Goal: Task Accomplishment & Management: Manage account settings

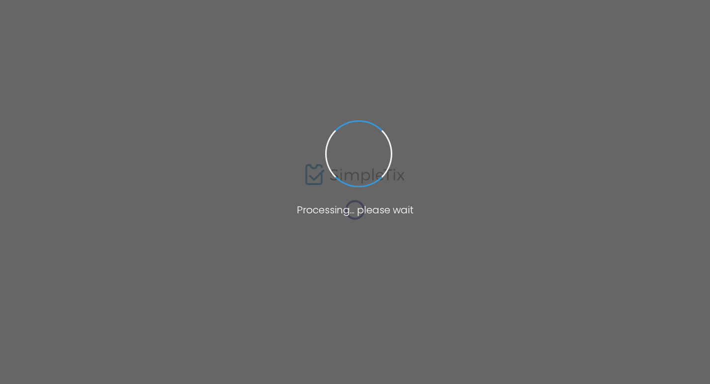
type input "United States"
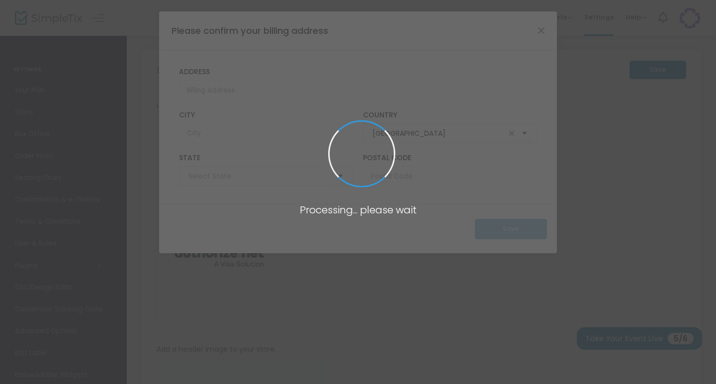
type input "California"
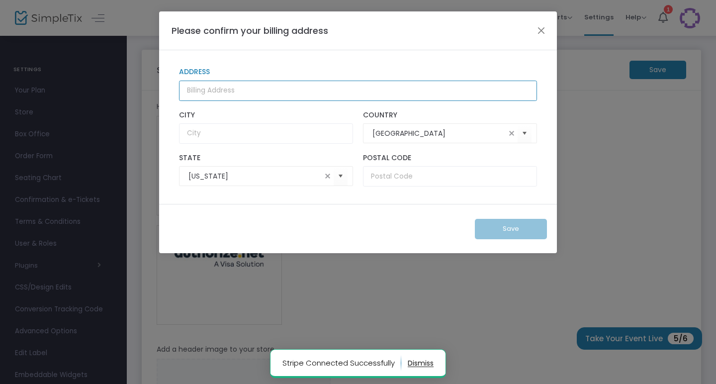
click at [298, 91] on input "Address" at bounding box center [358, 91] width 358 height 20
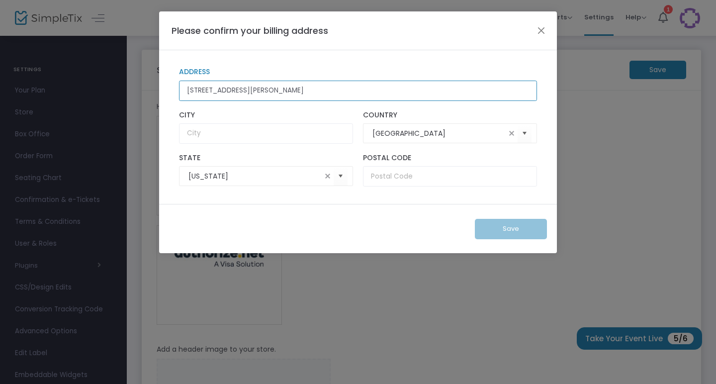
type input "1021 Sanchez St"
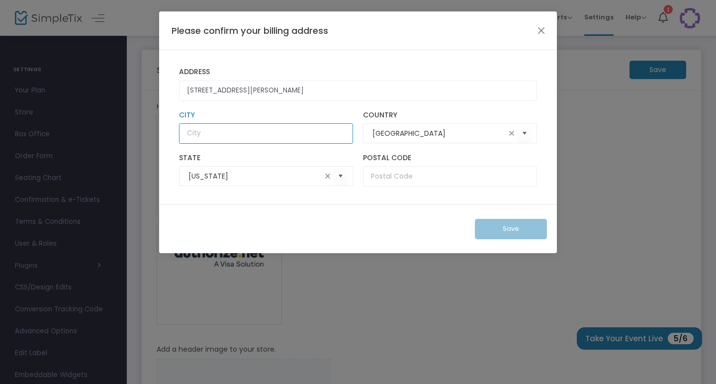
type input "a"
type input "San Francisco"
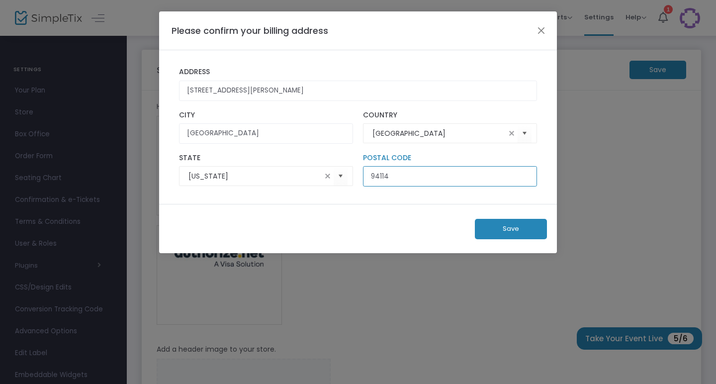
type input "94114"
click at [520, 234] on button "Save" at bounding box center [511, 229] width 72 height 20
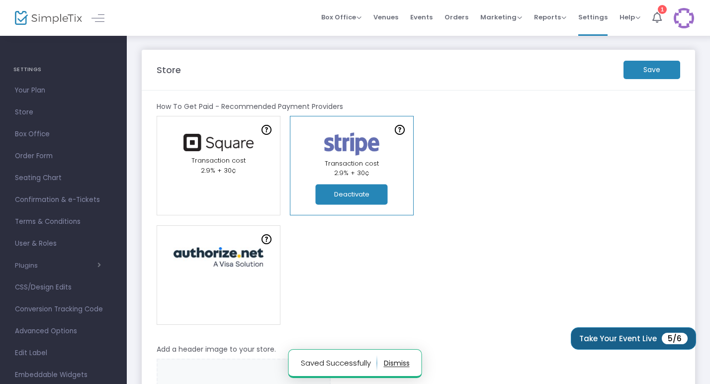
click at [620, 334] on button "Take Your Event Live 5/6" at bounding box center [633, 338] width 125 height 22
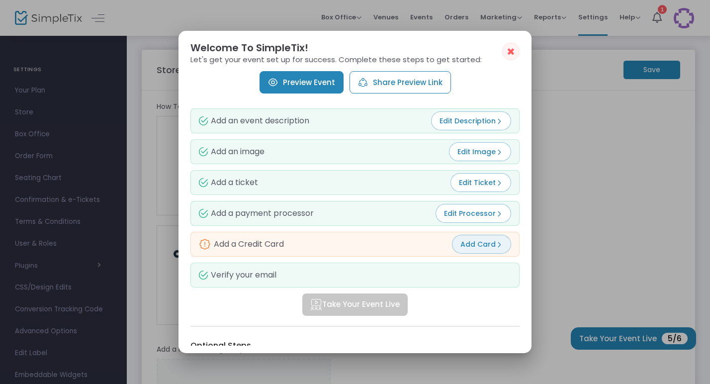
click at [469, 243] on span "Add Card" at bounding box center [481, 244] width 42 height 10
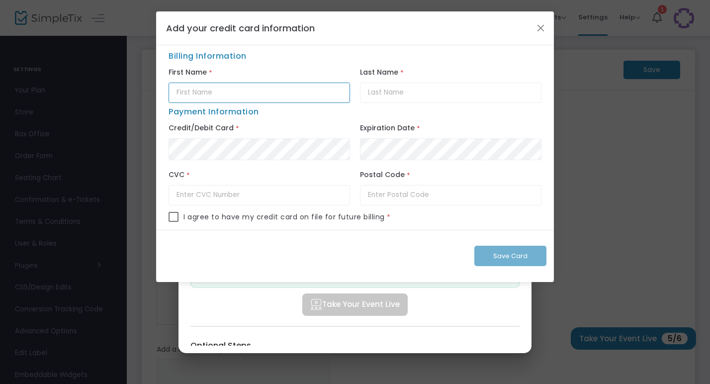
click at [232, 93] on input "text" at bounding box center [259, 93] width 181 height 20
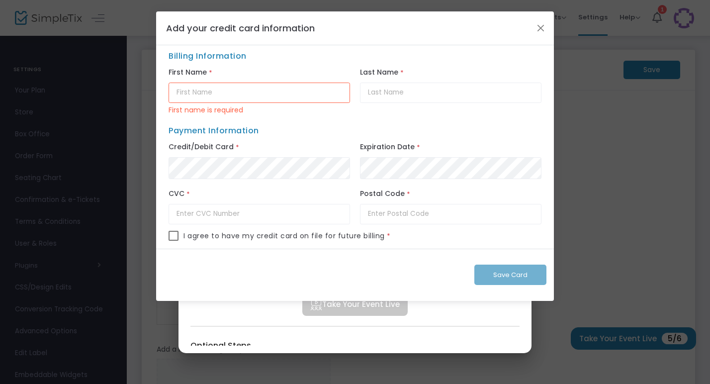
type input "Owen"
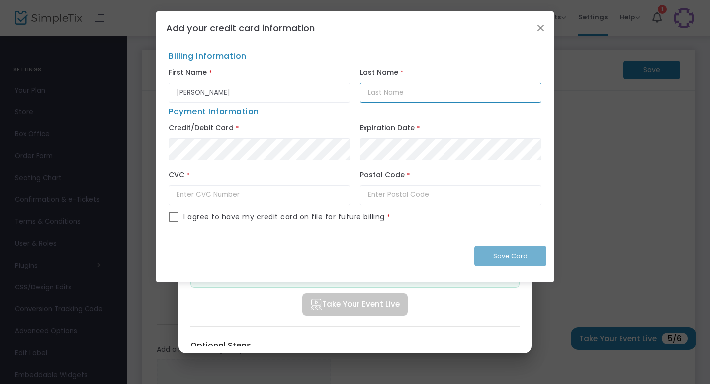
type input "Dalby"
type input "9412"
click at [387, 196] on input "text" at bounding box center [450, 195] width 181 height 20
type input "94131"
click at [176, 220] on span at bounding box center [174, 217] width 10 height 10
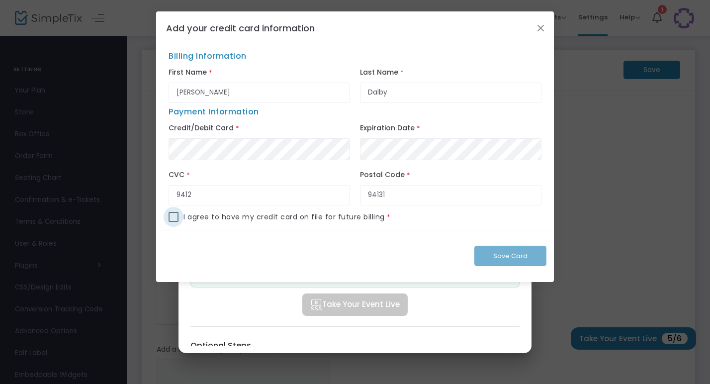
click at [174, 222] on input "checkbox" at bounding box center [173, 222] width 0 height 0
checkbox input "true"
click at [519, 256] on span "Save Card" at bounding box center [510, 255] width 34 height 9
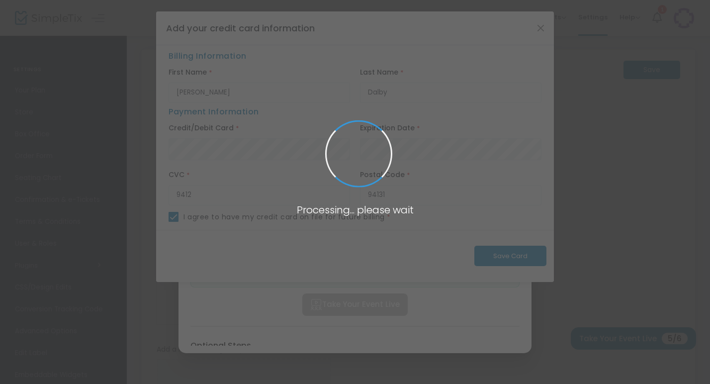
checkbox input "false"
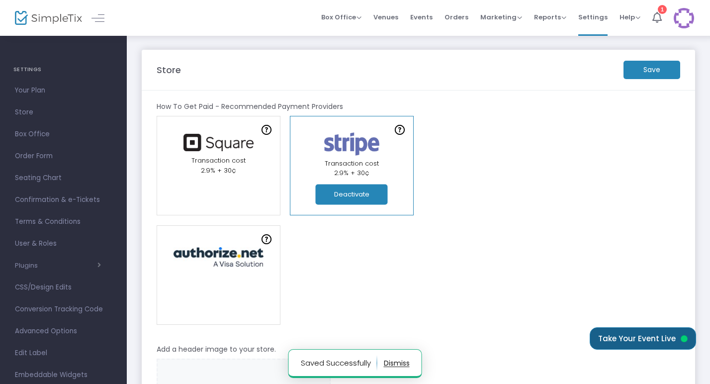
click at [650, 337] on button "Take Your Event Live" at bounding box center [643, 338] width 106 height 22
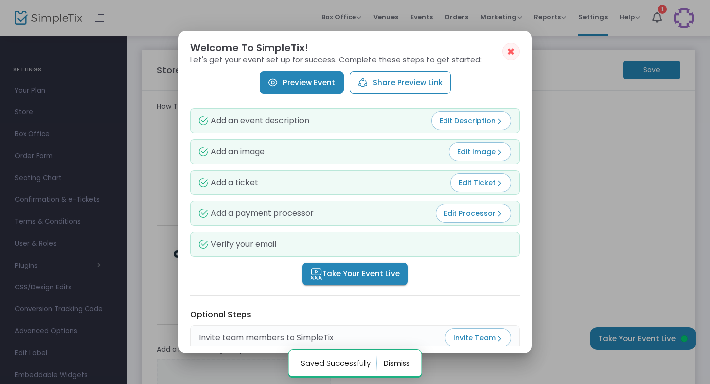
click at [329, 88] on link "Preview Event" at bounding box center [302, 82] width 84 height 22
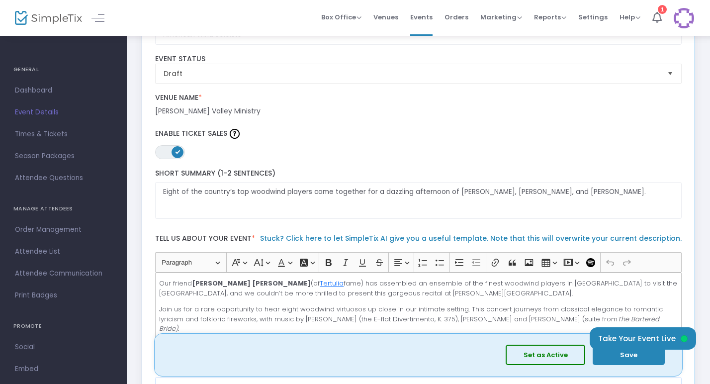
scroll to position [88, 0]
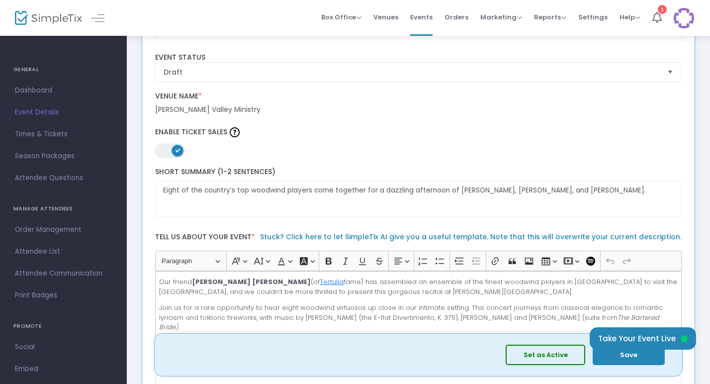
click at [538, 356] on button "Set as Active" at bounding box center [546, 355] width 80 height 20
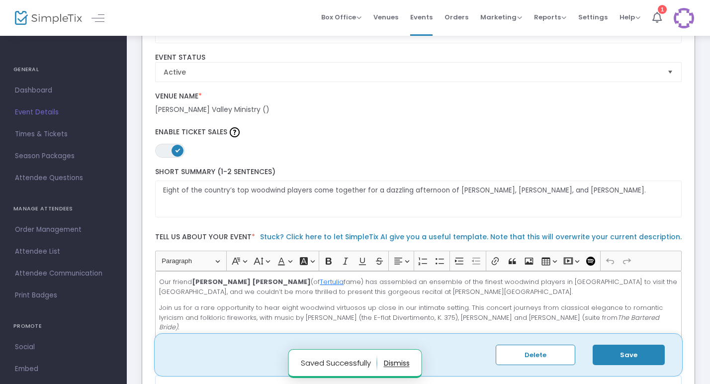
click at [622, 356] on button "Save" at bounding box center [629, 355] width 72 height 20
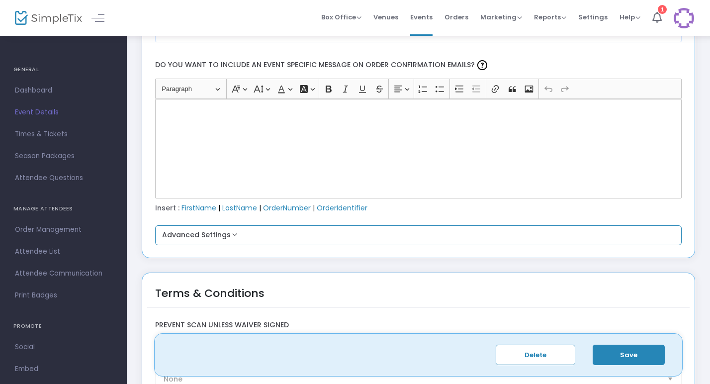
scroll to position [1316, 0]
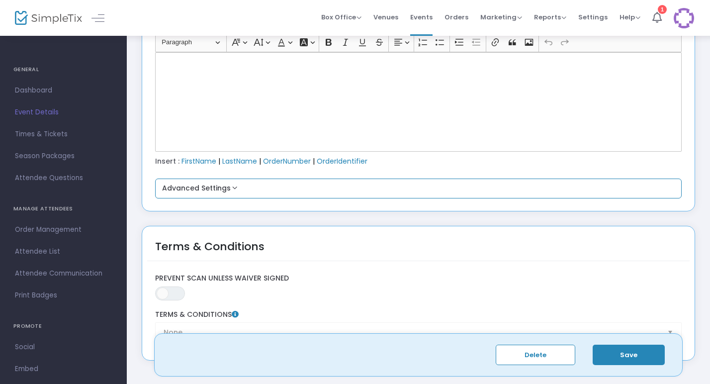
click at [212, 186] on button "Advanced Settings" at bounding box center [418, 188] width 519 height 12
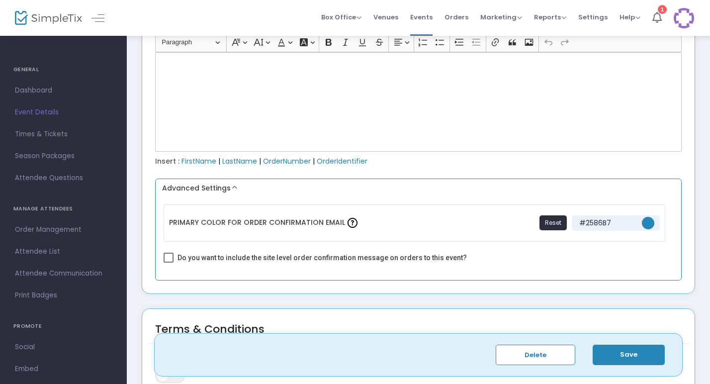
click at [212, 186] on button "Advanced Settings" at bounding box center [418, 188] width 519 height 12
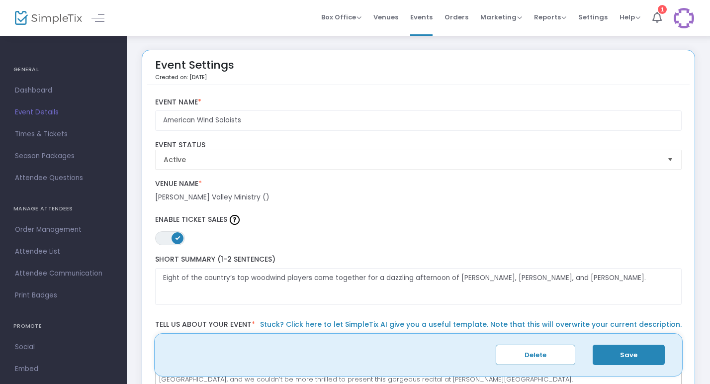
scroll to position [0, 0]
click at [418, 20] on span "Events" at bounding box center [421, 16] width 22 height 25
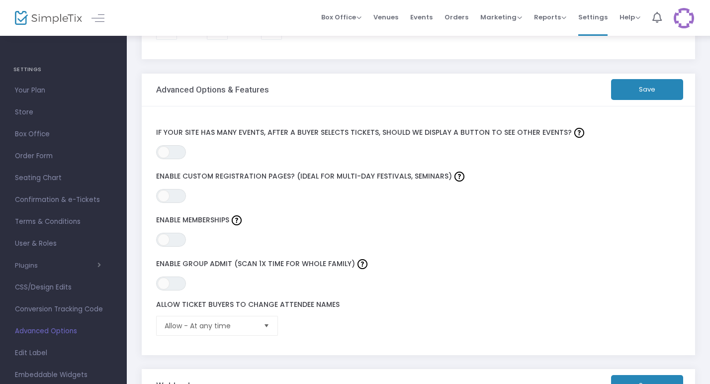
scroll to position [165, 0]
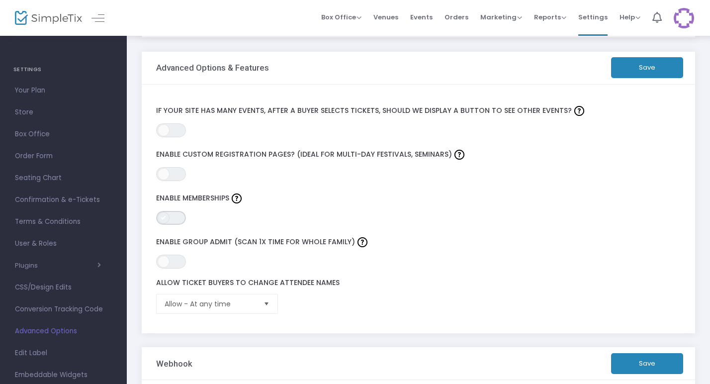
click at [174, 219] on span "ON OFF" at bounding box center [171, 218] width 30 height 14
click at [176, 263] on span "ON OFF" at bounding box center [171, 262] width 30 height 14
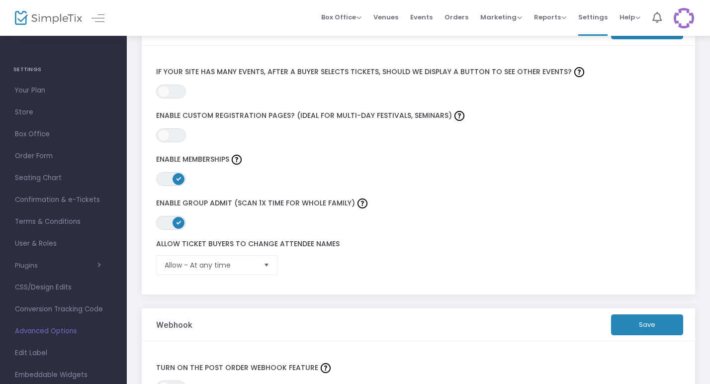
scroll to position [206, 0]
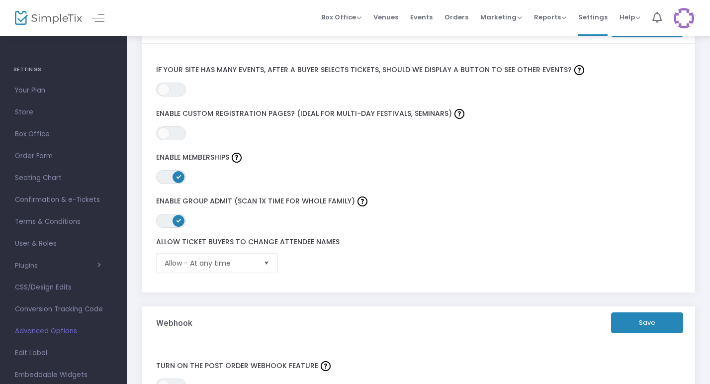
click at [269, 261] on span "Select" at bounding box center [267, 263] width 16 height 16
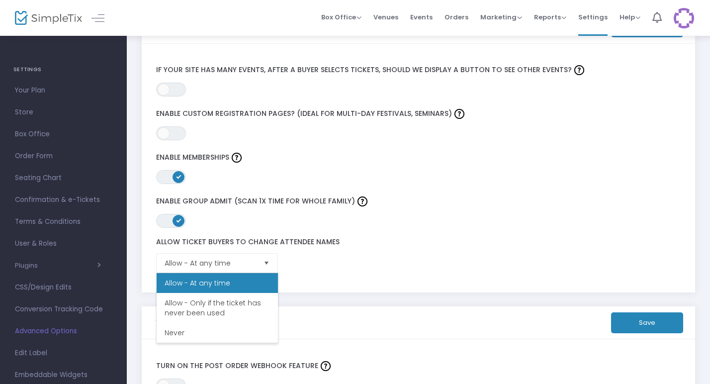
click at [311, 249] on div "Allow Ticket Buyers To Change Attendee Names Allow - At any time" at bounding box center [400, 255] width 499 height 35
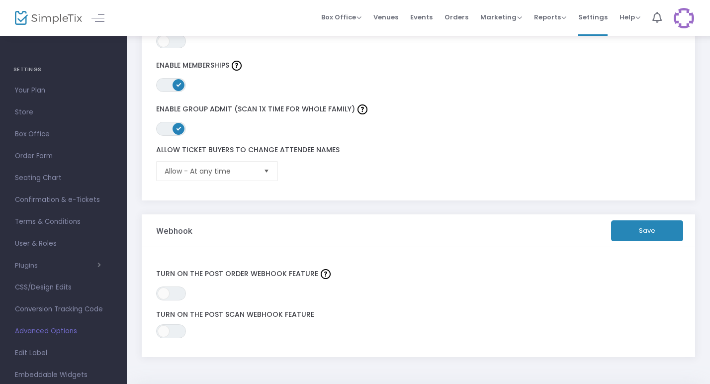
scroll to position [299, 0]
click at [164, 288] on span at bounding box center [164, 292] width 12 height 12
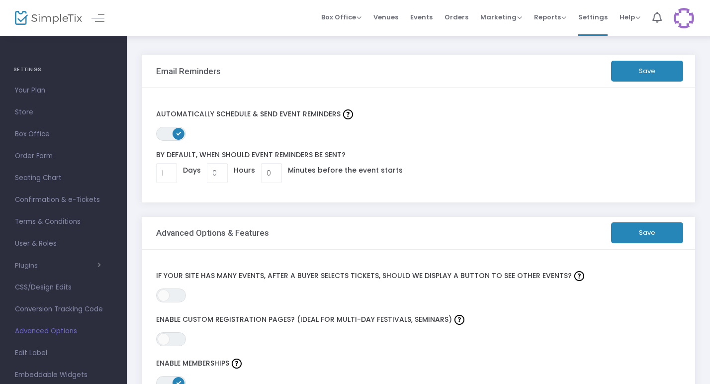
scroll to position [0, 0]
click at [261, 211] on m-advanced-options "Email Reminders Save ON OFF Automatically schedule & send event Reminders By de…" at bounding box center [418, 376] width 553 height 643
click at [557, 16] on span "Reports" at bounding box center [550, 16] width 32 height 9
click at [568, 52] on li "Sales Reports" at bounding box center [566, 52] width 65 height 19
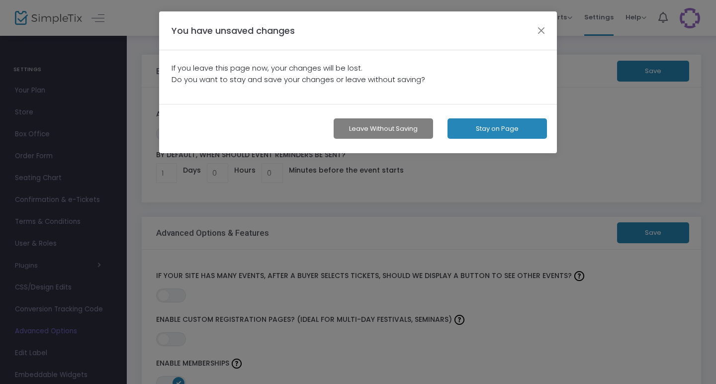
click at [499, 130] on button "Stay on Page" at bounding box center [496, 128] width 99 height 20
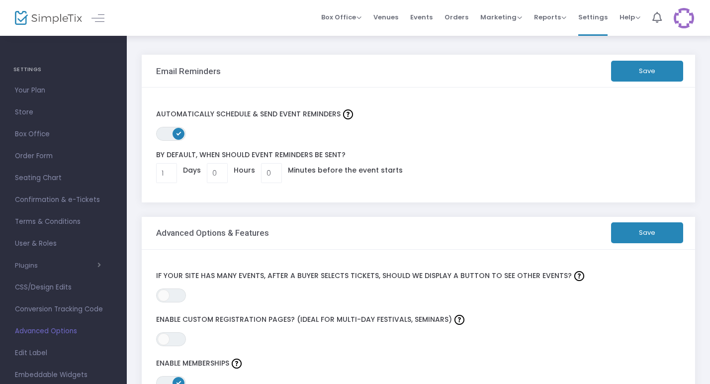
click at [644, 234] on button "Save" at bounding box center [647, 232] width 72 height 21
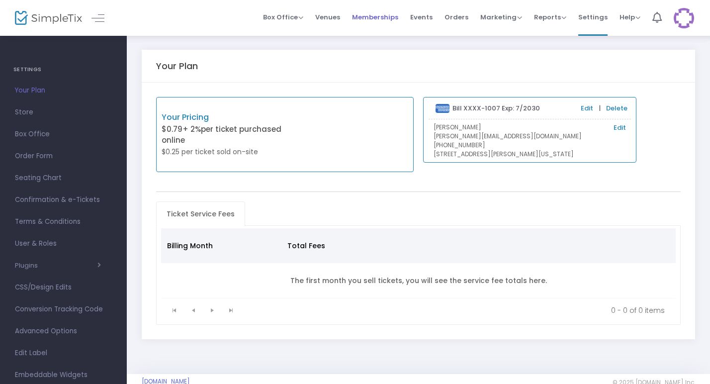
click at [378, 13] on span "Memberships" at bounding box center [375, 16] width 46 height 25
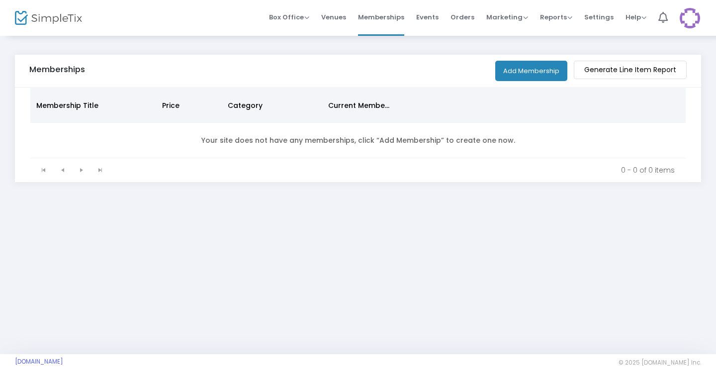
click at [537, 70] on button "Add Membership" at bounding box center [531, 71] width 72 height 20
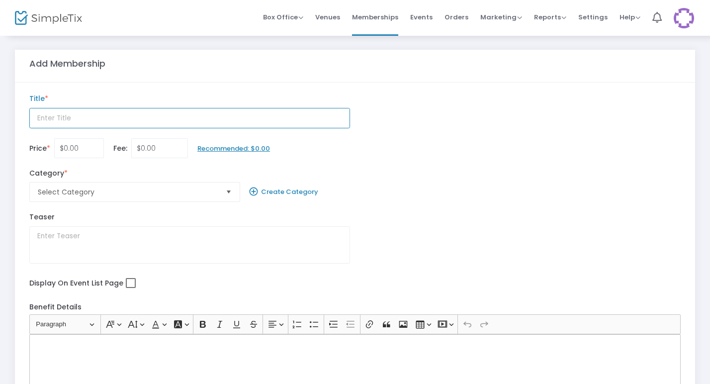
click at [70, 123] on input at bounding box center [189, 118] width 321 height 20
type input "Noe Music Ambassador"
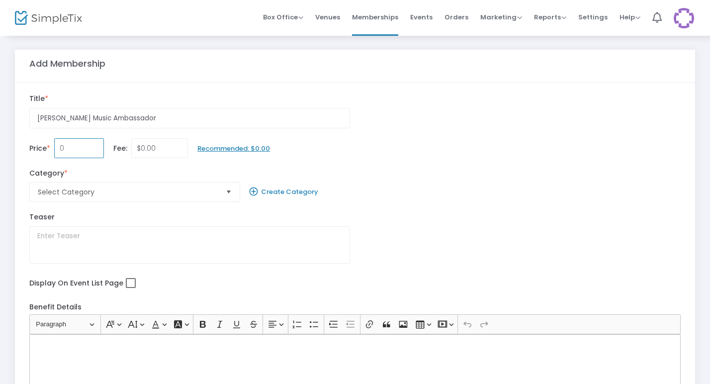
click at [86, 153] on input "0" at bounding box center [79, 148] width 49 height 19
type input "$100.00"
click at [217, 171] on div "Category * Select Category" at bounding box center [134, 185] width 220 height 34
click at [235, 196] on span "Select" at bounding box center [228, 192] width 16 height 16
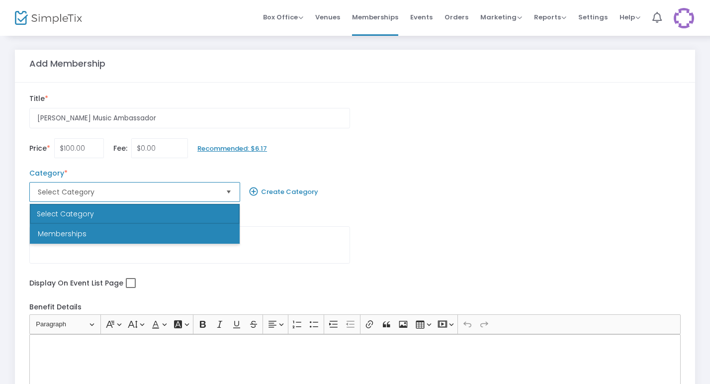
click at [129, 234] on li "Memberships" at bounding box center [135, 234] width 210 height 20
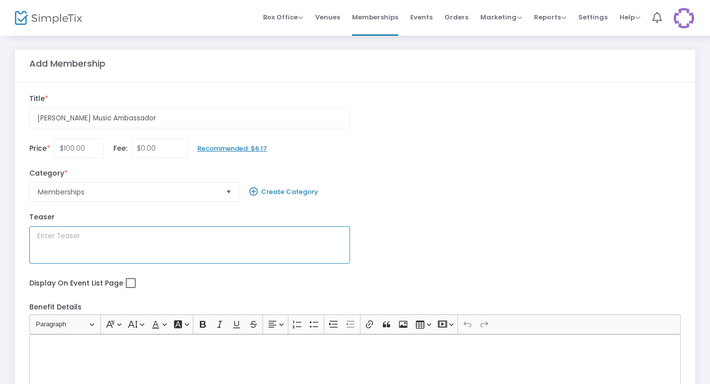
click at [91, 238] on textarea at bounding box center [189, 244] width 321 height 37
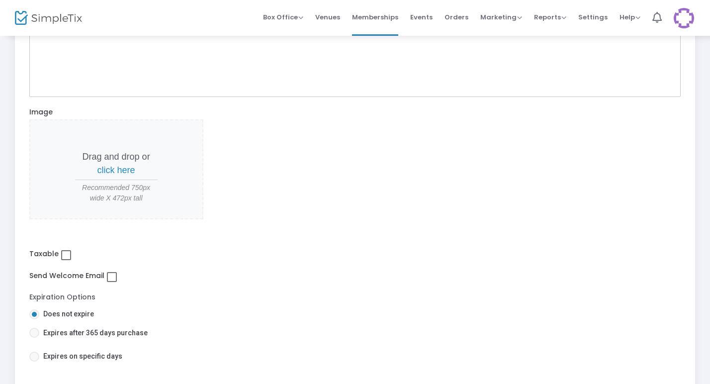
scroll to position [339, 0]
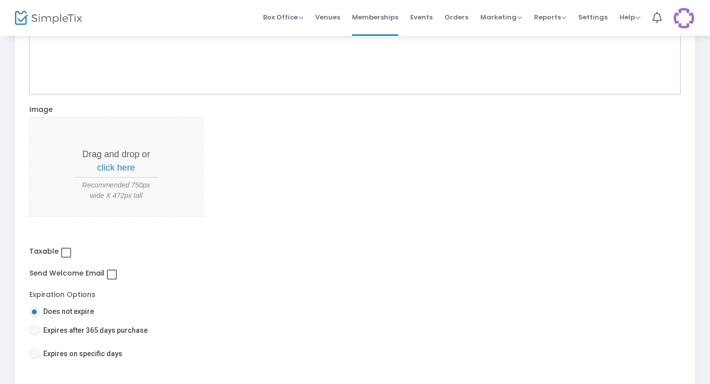
click at [60, 246] on div "Taxable" at bounding box center [354, 252] width 661 height 22
click at [70, 256] on span at bounding box center [66, 253] width 10 height 10
click at [66, 258] on input "checkbox" at bounding box center [66, 258] width 0 height 0
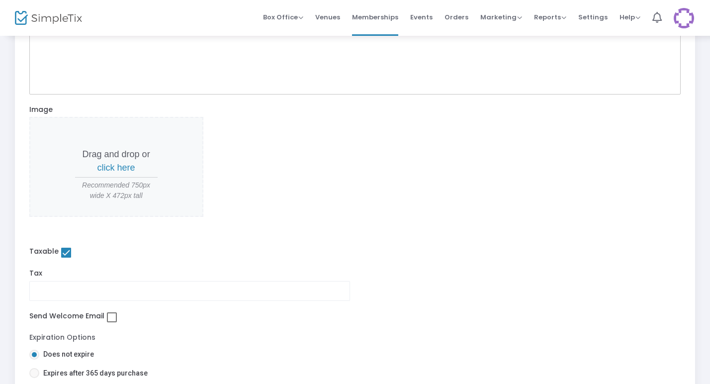
click at [66, 254] on span at bounding box center [66, 253] width 10 height 10
click at [66, 258] on input "checkbox" at bounding box center [66, 258] width 0 height 0
checkbox input "false"
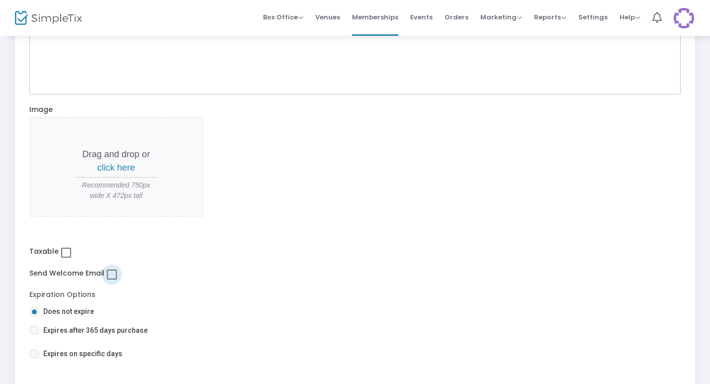
click at [109, 271] on span at bounding box center [112, 274] width 10 height 10
click at [111, 279] on input "checkbox" at bounding box center [111, 279] width 0 height 0
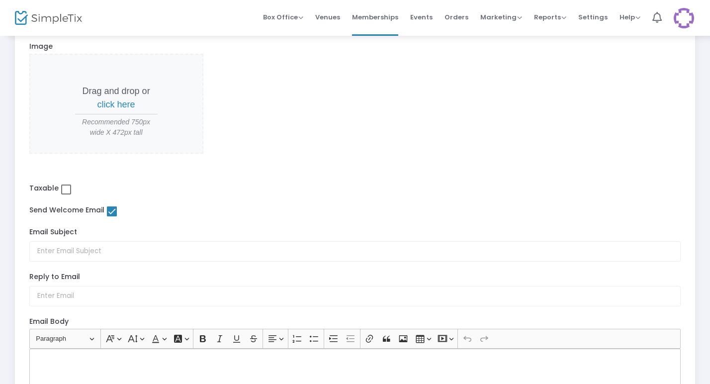
scroll to position [417, 0]
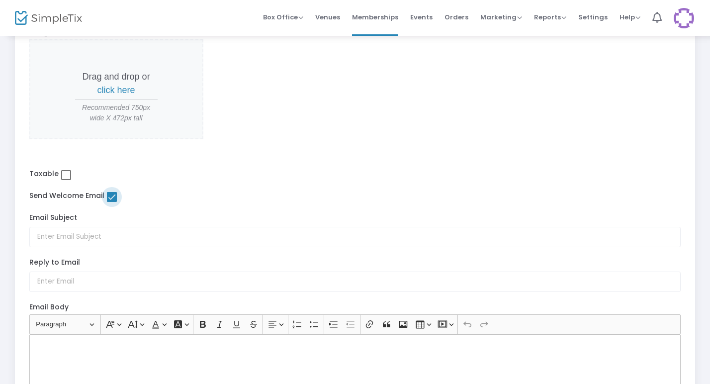
click at [111, 198] on span at bounding box center [112, 197] width 10 height 10
click at [111, 202] on input "checkbox" at bounding box center [111, 202] width 0 height 0
checkbox input "false"
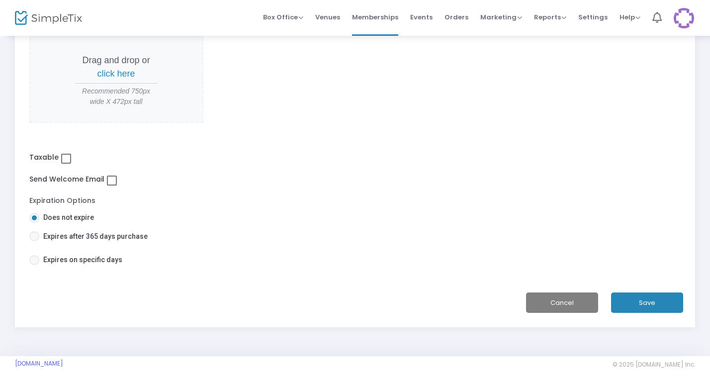
scroll to position [434, 0]
click at [108, 264] on span "Expires on specific days" at bounding box center [80, 259] width 83 height 10
click at [34, 264] on input "Expires on specific days" at bounding box center [34, 264] width 0 height 0
radio input "true"
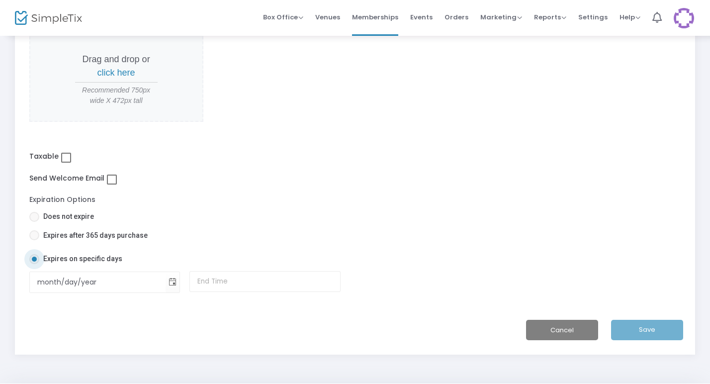
click at [80, 232] on span "Expires after 365 days purchase" at bounding box center [93, 235] width 108 height 10
click at [34, 240] on input "Expires after 365 days purchase" at bounding box center [34, 240] width 0 height 0
radio input "true"
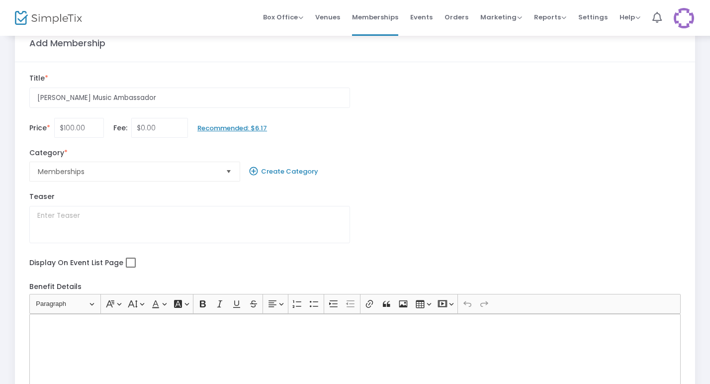
scroll to position [21, 0]
click at [85, 350] on div "Rich Text Editor, main" at bounding box center [355, 362] width 652 height 99
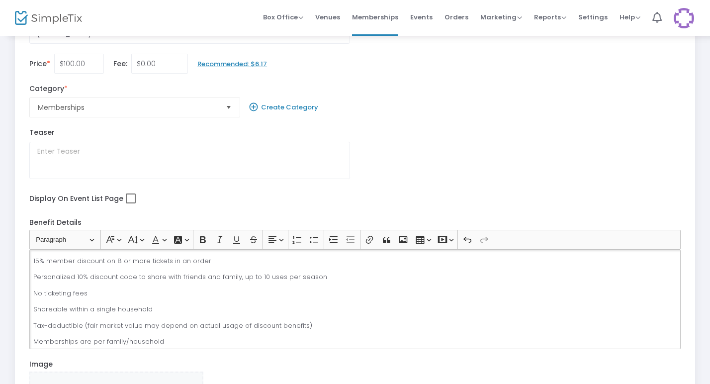
scroll to position [0, 0]
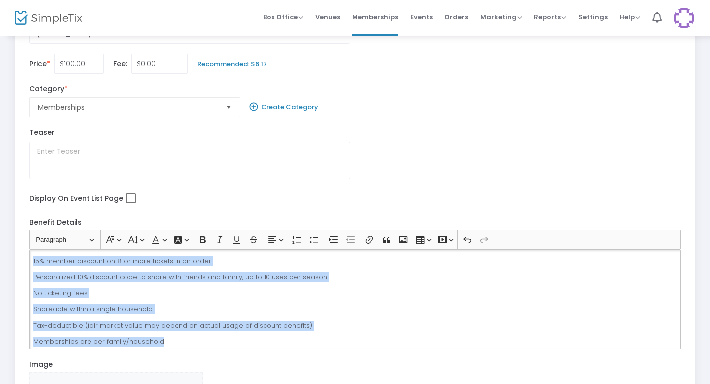
drag, startPoint x: 174, startPoint y: 343, endPoint x: 28, endPoint y: 243, distance: 176.2
click at [28, 243] on div "Benefit Details Heading Paragraph Paragraph Heading 1 Heading 2 Heading 3 Font …" at bounding box center [354, 283] width 661 height 132
click at [313, 239] on icon "Editor toolbar" at bounding box center [314, 240] width 8 height 6
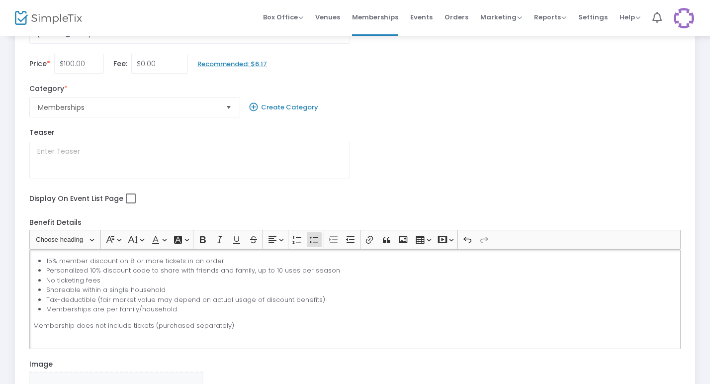
click at [33, 326] on div "15% member discount on 8 or more tickets in an order Personalized 10% discount …" at bounding box center [355, 299] width 652 height 99
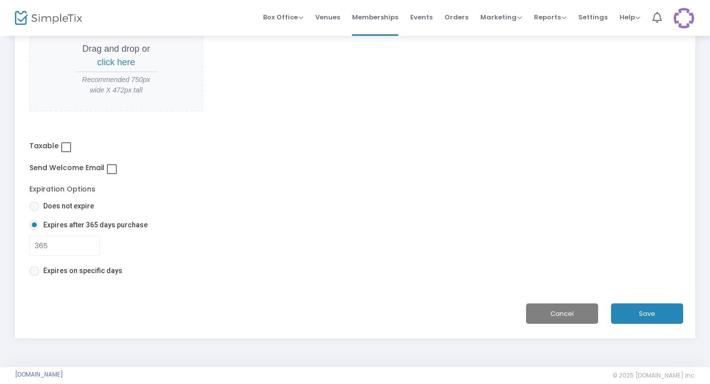
scroll to position [445, 0]
click at [73, 271] on span "Expires on specific days" at bounding box center [80, 270] width 83 height 10
click at [34, 275] on input "Expires on specific days" at bounding box center [34, 275] width 0 height 0
radio input "true"
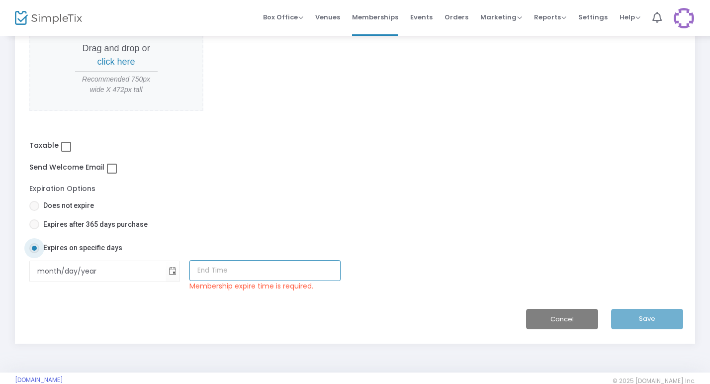
click at [233, 277] on input at bounding box center [264, 270] width 151 height 21
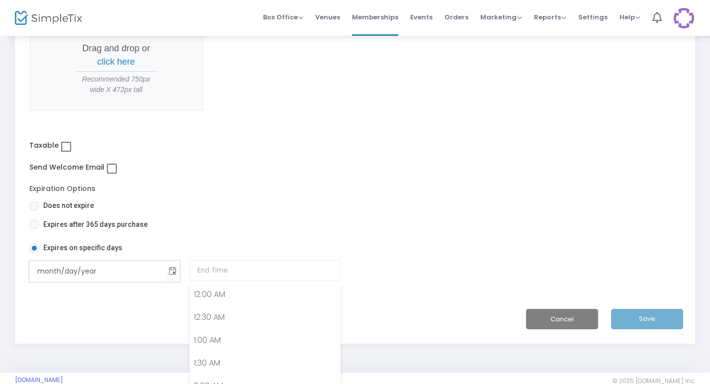
click at [109, 278] on input "month/day/year" at bounding box center [98, 271] width 136 height 20
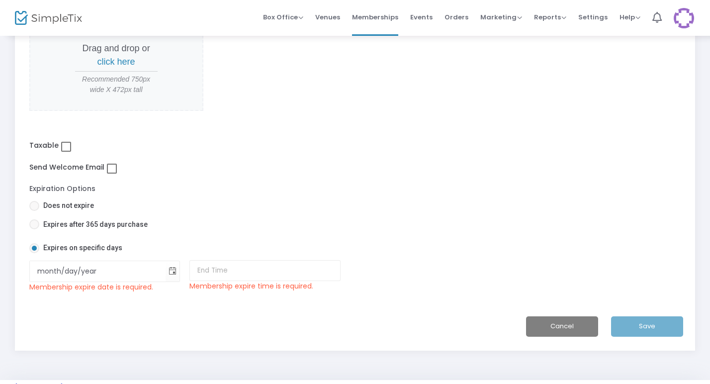
click at [654, 323] on div "Cancel Save" at bounding box center [355, 326] width 652 height 20
click at [103, 226] on span "Expires after 365 days purchase" at bounding box center [93, 224] width 108 height 10
click at [34, 229] on input "Expires after 365 days purchase" at bounding box center [34, 229] width 0 height 0
radio input "true"
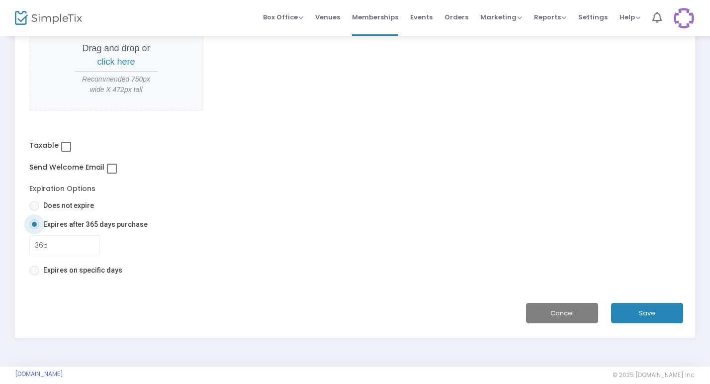
click at [623, 310] on button "Save" at bounding box center [647, 313] width 72 height 20
